Goal: Check status: Check status

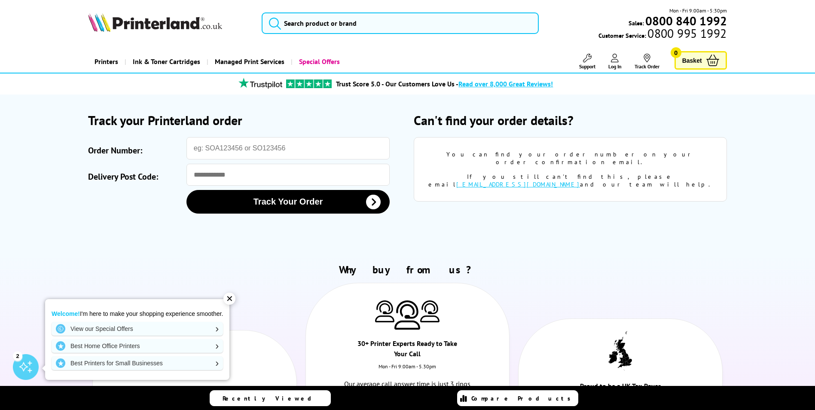
click at [617, 59] on icon at bounding box center [615, 58] width 8 height 9
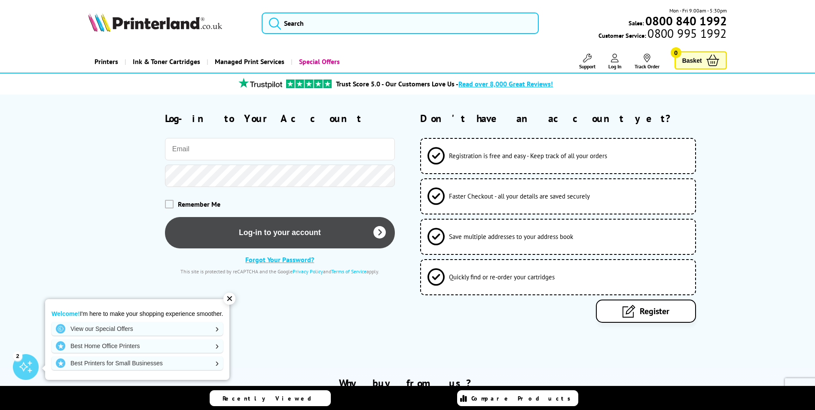
type input "it@magd.cam.ac.uk"
click at [313, 236] on button "Log-in to your account" at bounding box center [280, 232] width 230 height 31
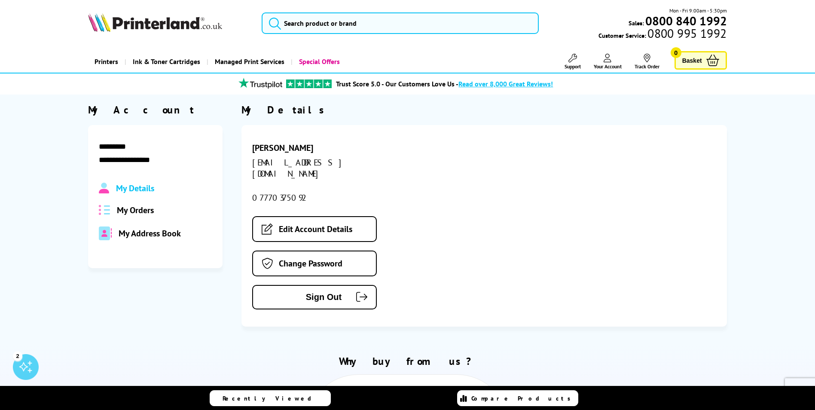
click at [127, 208] on span "My Orders" at bounding box center [135, 210] width 37 height 11
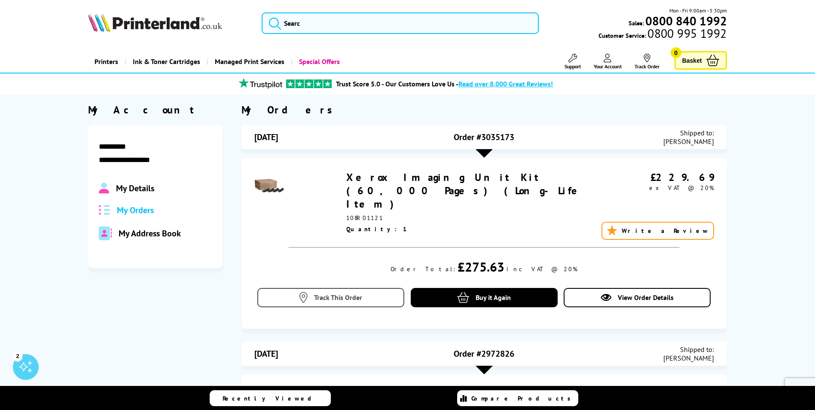
click at [363, 288] on link "Track This Order" at bounding box center [330, 297] width 147 height 19
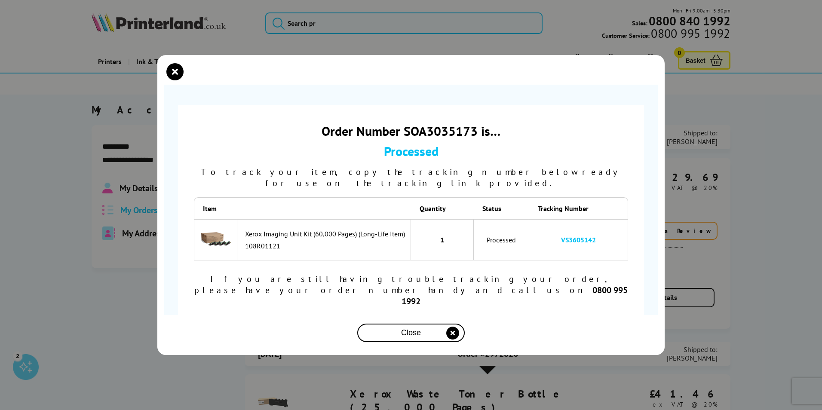
click at [575, 244] on link "VS3605142" at bounding box center [578, 240] width 35 height 9
drag, startPoint x: 602, startPoint y: 246, endPoint x: 559, endPoint y: 248, distance: 43.0
click at [559, 248] on td "VS3605142" at bounding box center [578, 239] width 99 height 41
copy link "VS3605142"
click at [455, 327] on icon "close modal" at bounding box center [452, 333] width 13 height 13
